Goal: Information Seeking & Learning: Learn about a topic

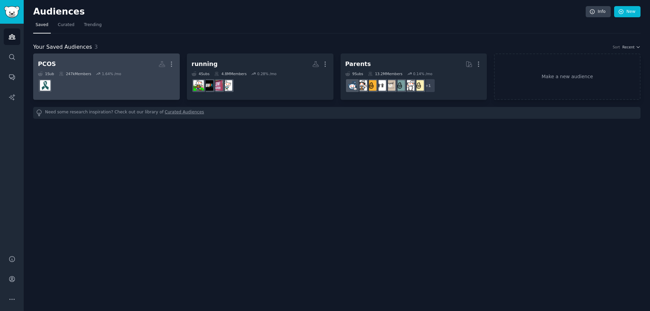
click at [120, 84] on dd at bounding box center [106, 85] width 137 height 19
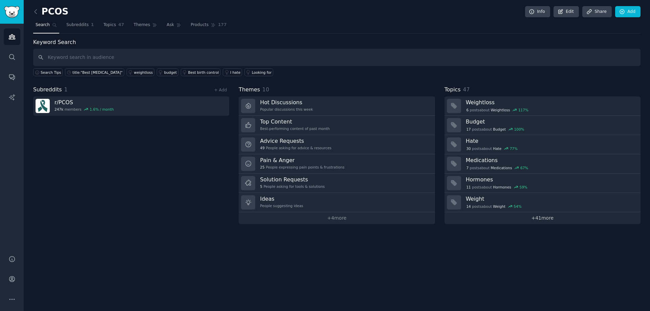
click at [536, 221] on link "+ 41 more" at bounding box center [542, 218] width 196 height 12
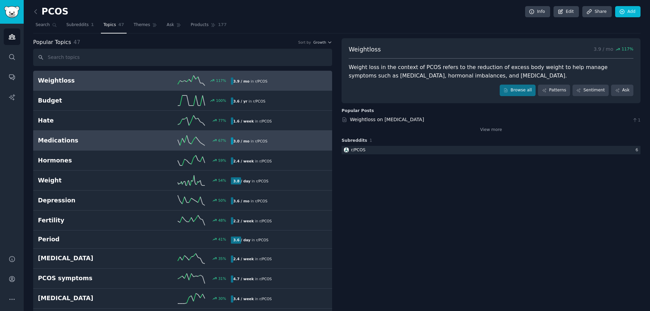
click at [134, 137] on div "67 %" at bounding box center [182, 140] width 96 height 10
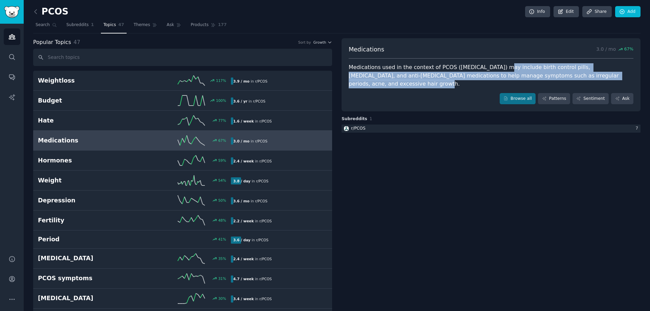
drag, startPoint x: 488, startPoint y: 64, endPoint x: 609, endPoint y: 77, distance: 122.1
click at [609, 77] on div "Medications used in the context of PCOS ([MEDICAL_DATA]) may include birth cont…" at bounding box center [490, 75] width 285 height 25
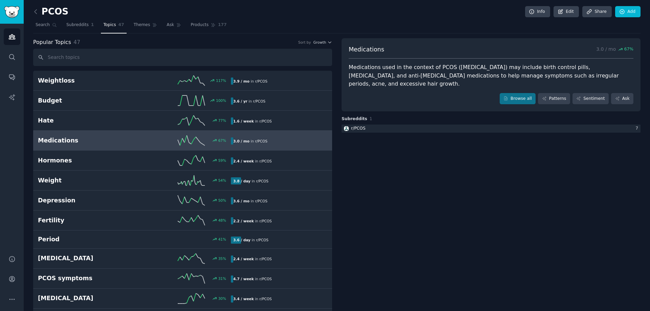
click at [614, 74] on div "Medications used in the context of PCOS ([MEDICAL_DATA]) may include birth cont…" at bounding box center [490, 75] width 285 height 25
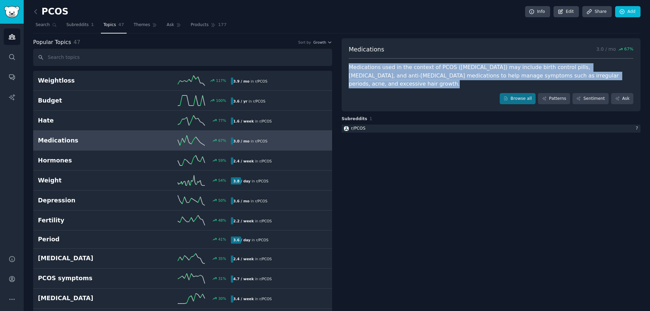
drag, startPoint x: 614, startPoint y: 74, endPoint x: 350, endPoint y: 70, distance: 264.3
click at [350, 70] on div "Medications used in the context of PCOS ([MEDICAL_DATA]) may include birth cont…" at bounding box center [490, 75] width 285 height 25
click at [402, 76] on div "Medications used in the context of PCOS ([MEDICAL_DATA]) may include birth cont…" at bounding box center [490, 75] width 285 height 25
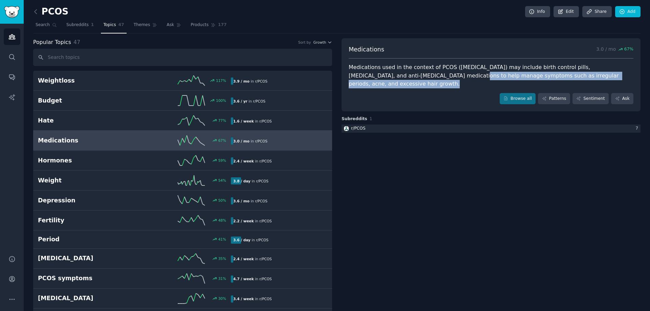
drag, startPoint x: 403, startPoint y: 76, endPoint x: 616, endPoint y: 77, distance: 212.8
click at [615, 78] on div "Medications used in the context of PCOS ([MEDICAL_DATA]) may include birth cont…" at bounding box center [490, 75] width 285 height 25
click at [618, 75] on div "Medications used in the context of PCOS ([MEDICAL_DATA]) may include birth cont…" at bounding box center [490, 75] width 285 height 25
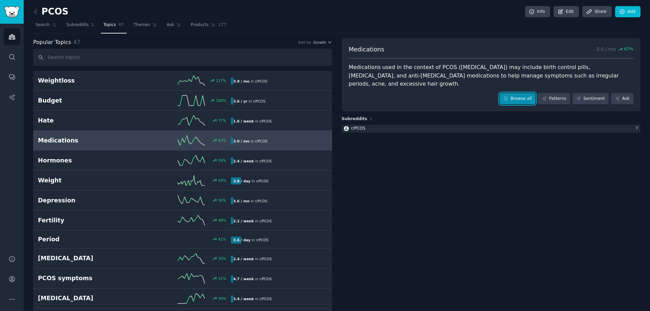
click at [508, 96] on icon at bounding box center [505, 98] width 5 height 5
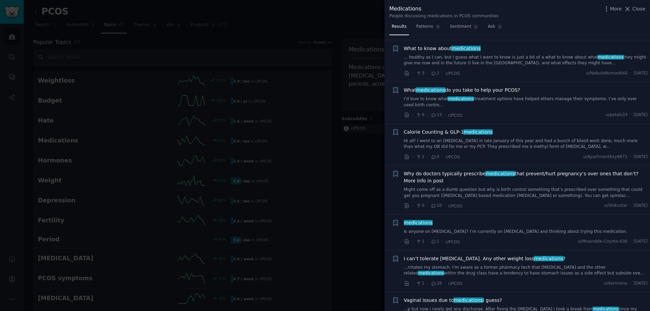
scroll to position [812, 0]
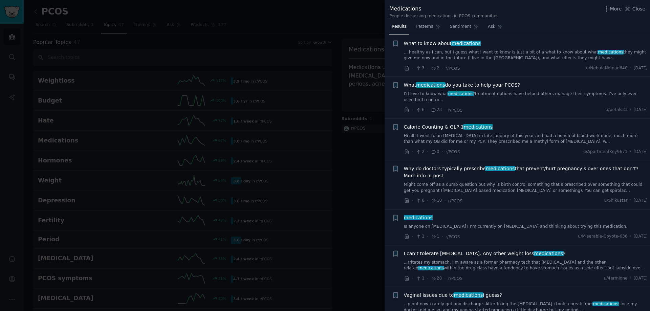
click at [470, 83] on span "What medications do you take to help your PCOS?" at bounding box center [462, 85] width 116 height 7
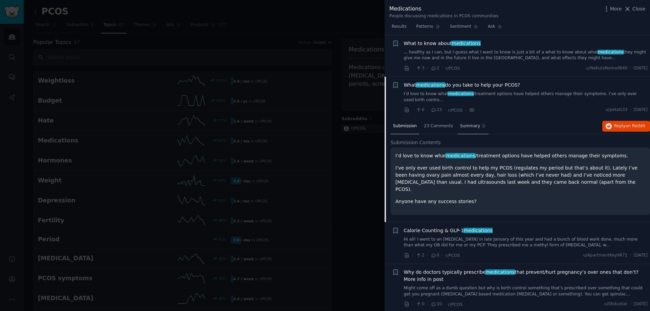
scroll to position [854, 0]
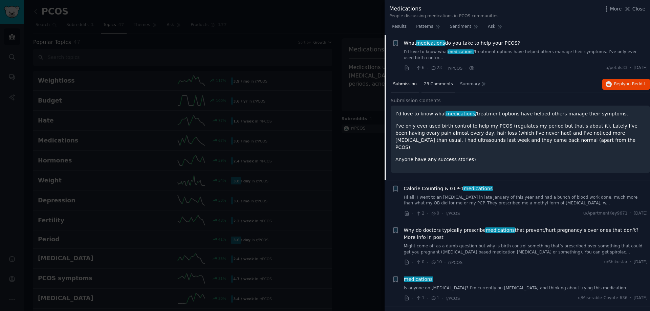
click at [437, 81] on span "23 Comments" at bounding box center [438, 84] width 29 height 6
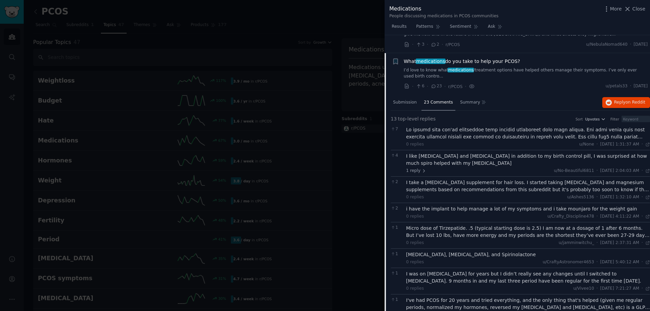
scroll to position [820, 0]
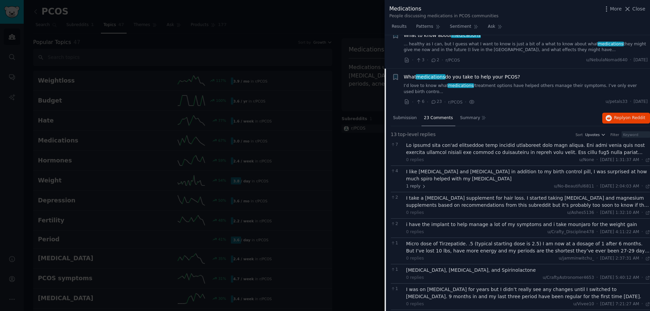
click at [553, 85] on link "I’d love to know what medications /treatment options have helped others manage …" at bounding box center [526, 89] width 244 height 12
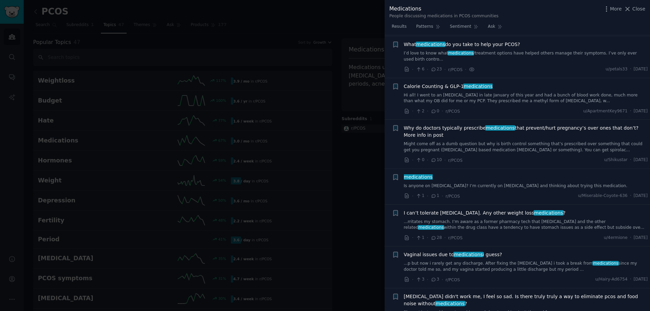
scroll to position [854, 0]
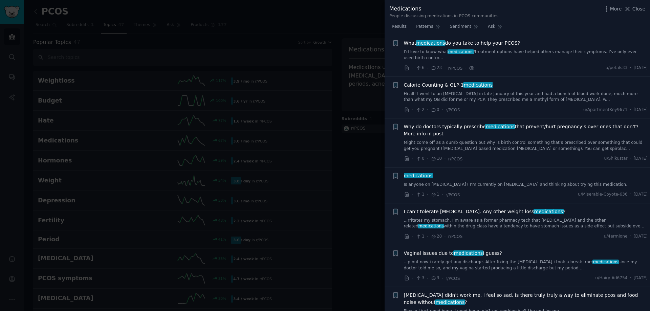
click at [549, 54] on link "I’d love to know what medications /treatment options have helped others manage …" at bounding box center [526, 55] width 244 height 12
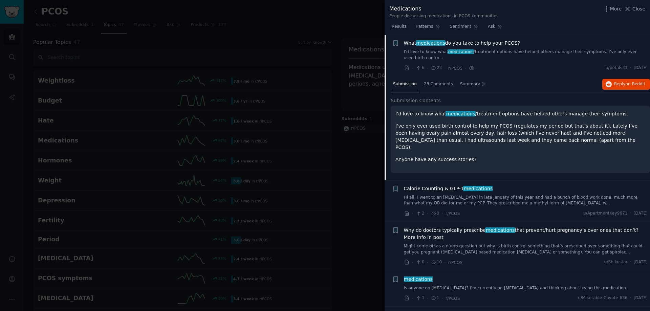
click at [409, 58] on div "What medications do you take to help your PCOS? I’d love to know what medicatio…" at bounding box center [526, 56] width 244 height 32
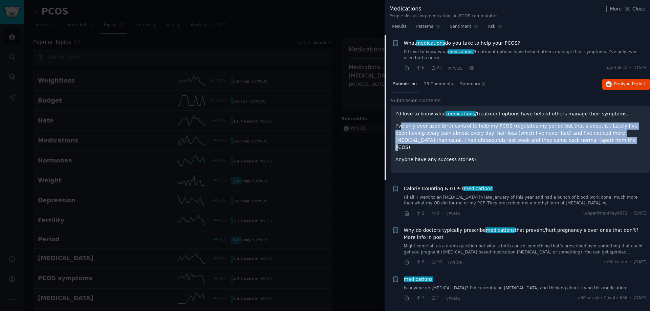
drag, startPoint x: 400, startPoint y: 122, endPoint x: 561, endPoint y: 140, distance: 162.0
click at [561, 140] on div "I’d love to know what medications /treatment options have helped others manage …" at bounding box center [520, 136] width 250 height 53
click at [563, 130] on p "I’ve only ever used birth control to help my PCOS (regulates my period but that…" at bounding box center [520, 136] width 250 height 28
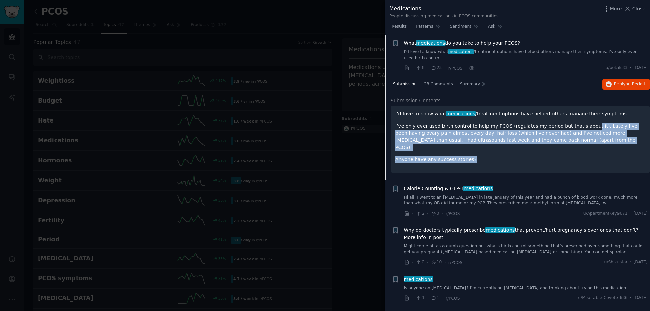
drag, startPoint x: 576, startPoint y: 117, endPoint x: 583, endPoint y: 139, distance: 22.6
click at [583, 139] on div "I’d love to know what medications /treatment options have helped others manage …" at bounding box center [520, 136] width 250 height 53
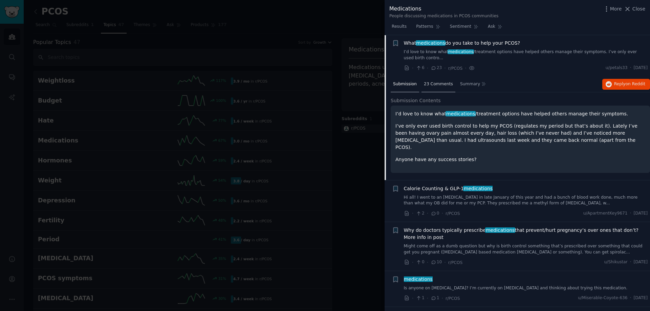
click at [438, 81] on span "23 Comments" at bounding box center [438, 84] width 29 height 6
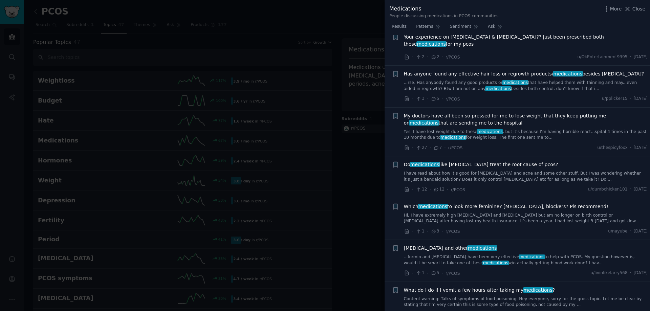
scroll to position [2816, 0]
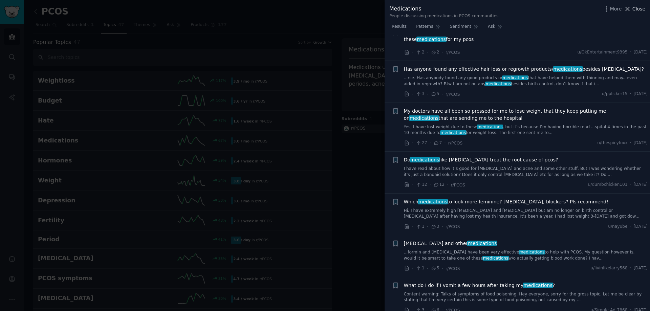
click at [631, 9] on icon at bounding box center [627, 8] width 7 height 7
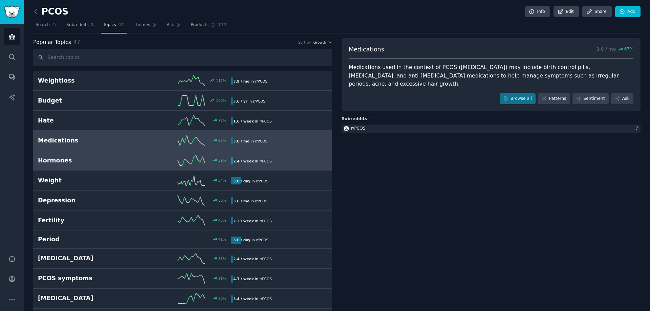
click at [131, 170] on link "Hormones 59 % 2.4 / week in r/ PCOS" at bounding box center [182, 161] width 299 height 20
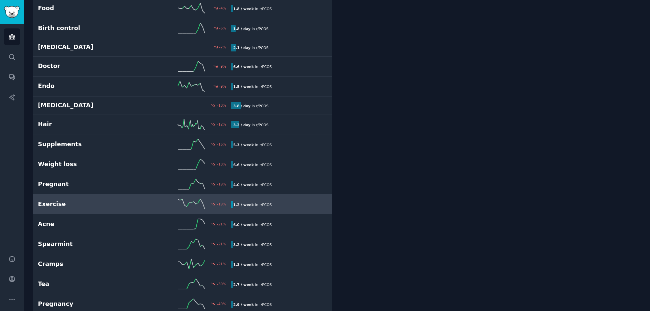
scroll to position [698, 0]
